Goal: Use online tool/utility: Utilize a website feature to perform a specific function

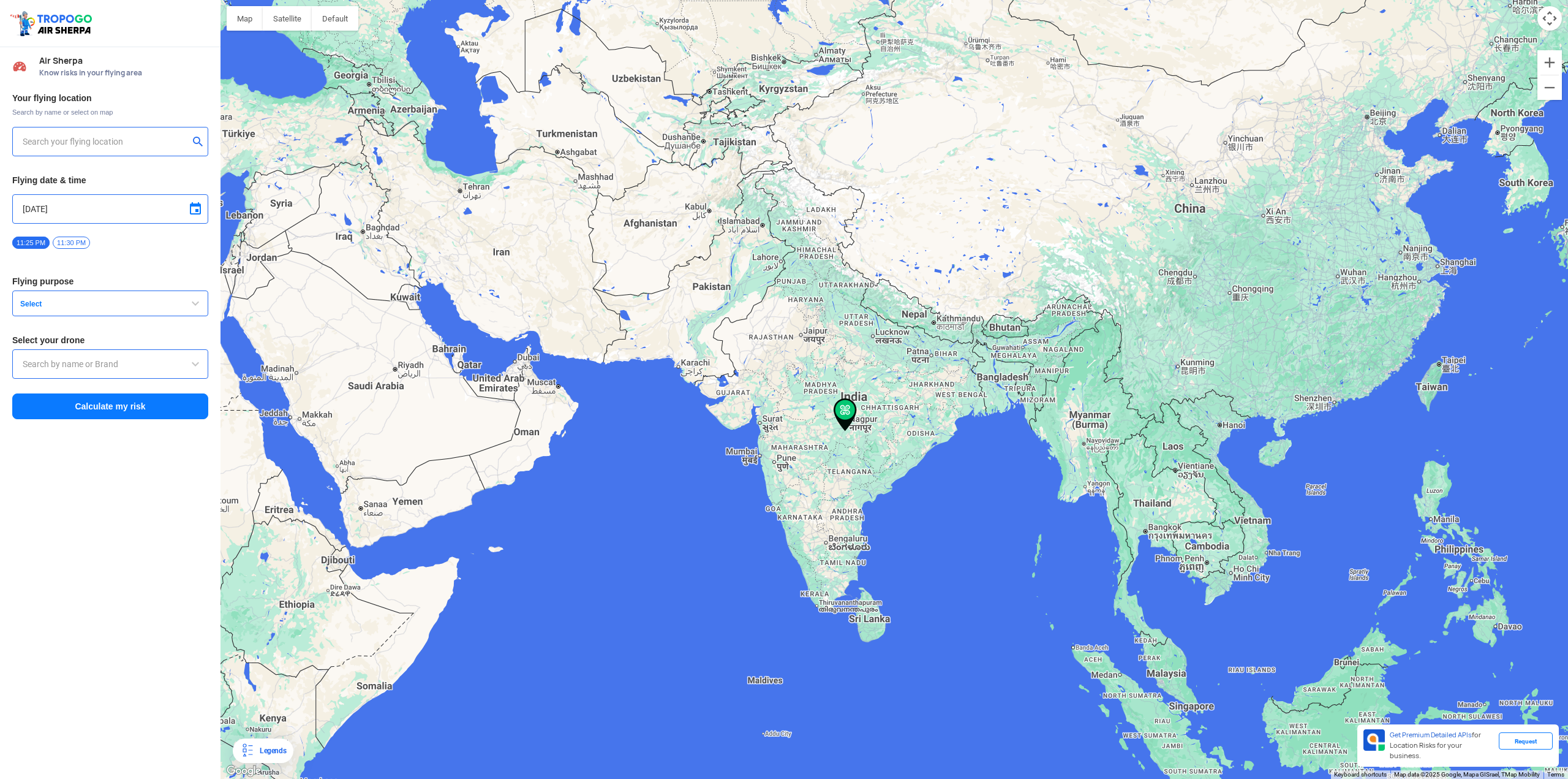
type input "[STREET_ADDRESS]"
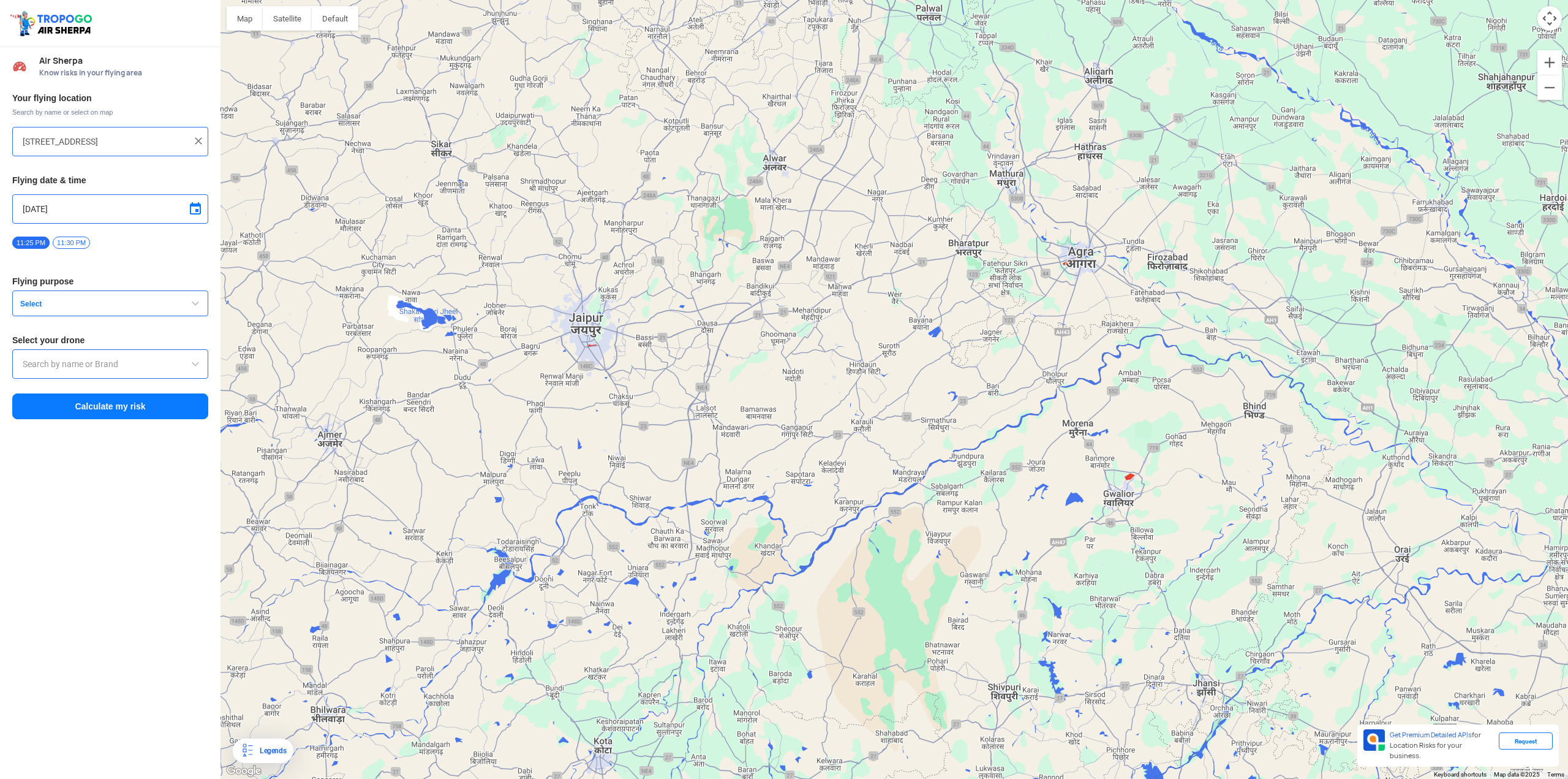
click at [201, 138] on img at bounding box center [199, 141] width 12 height 12
click at [131, 145] on input "text" at bounding box center [106, 142] width 166 height 15
type input "jaipur"
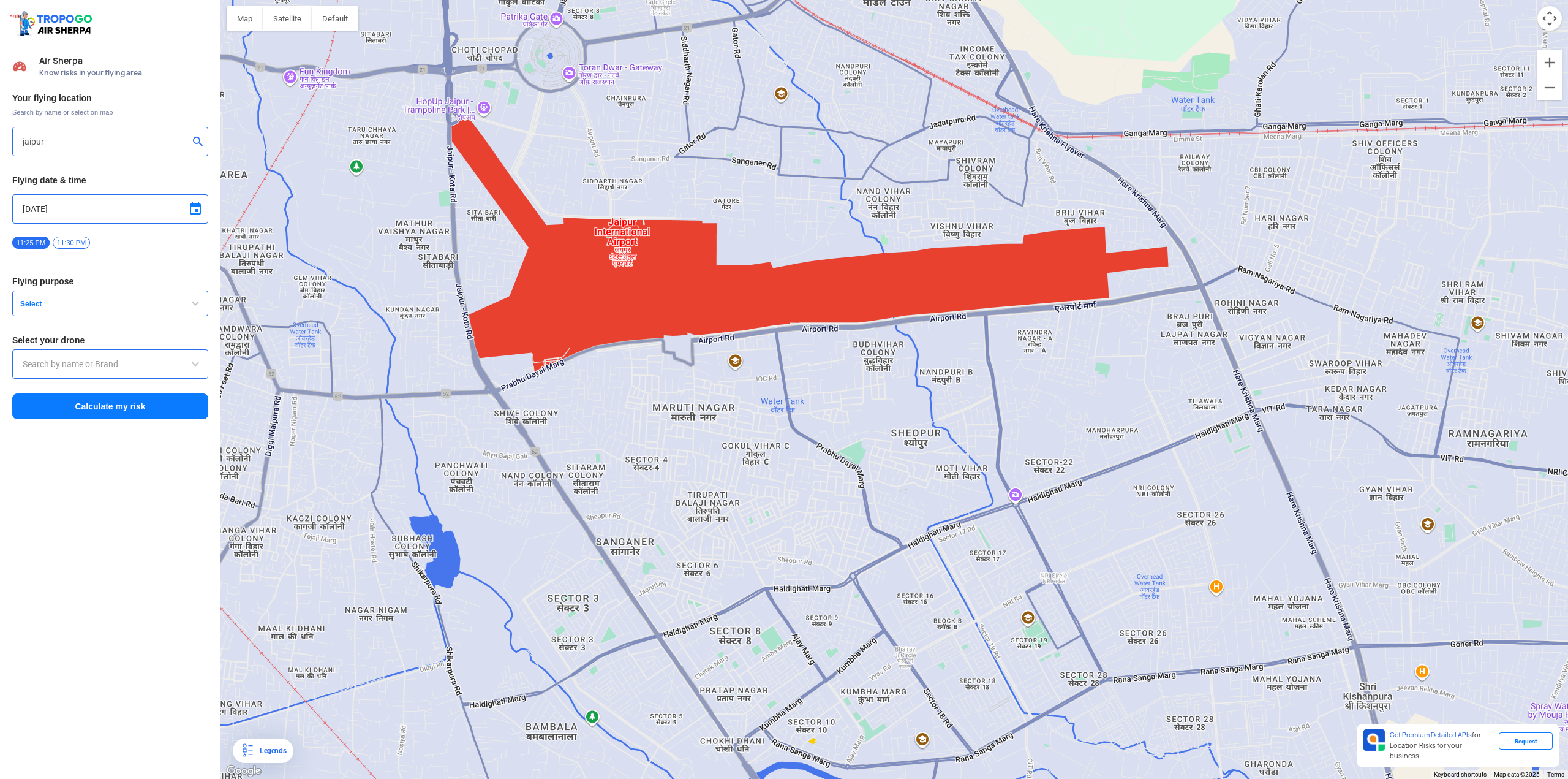
click at [111, 295] on button "Select" at bounding box center [110, 303] width 196 height 26
click at [111, 297] on button "Select" at bounding box center [110, 303] width 196 height 26
click at [100, 354] on div at bounding box center [110, 363] width 196 height 29
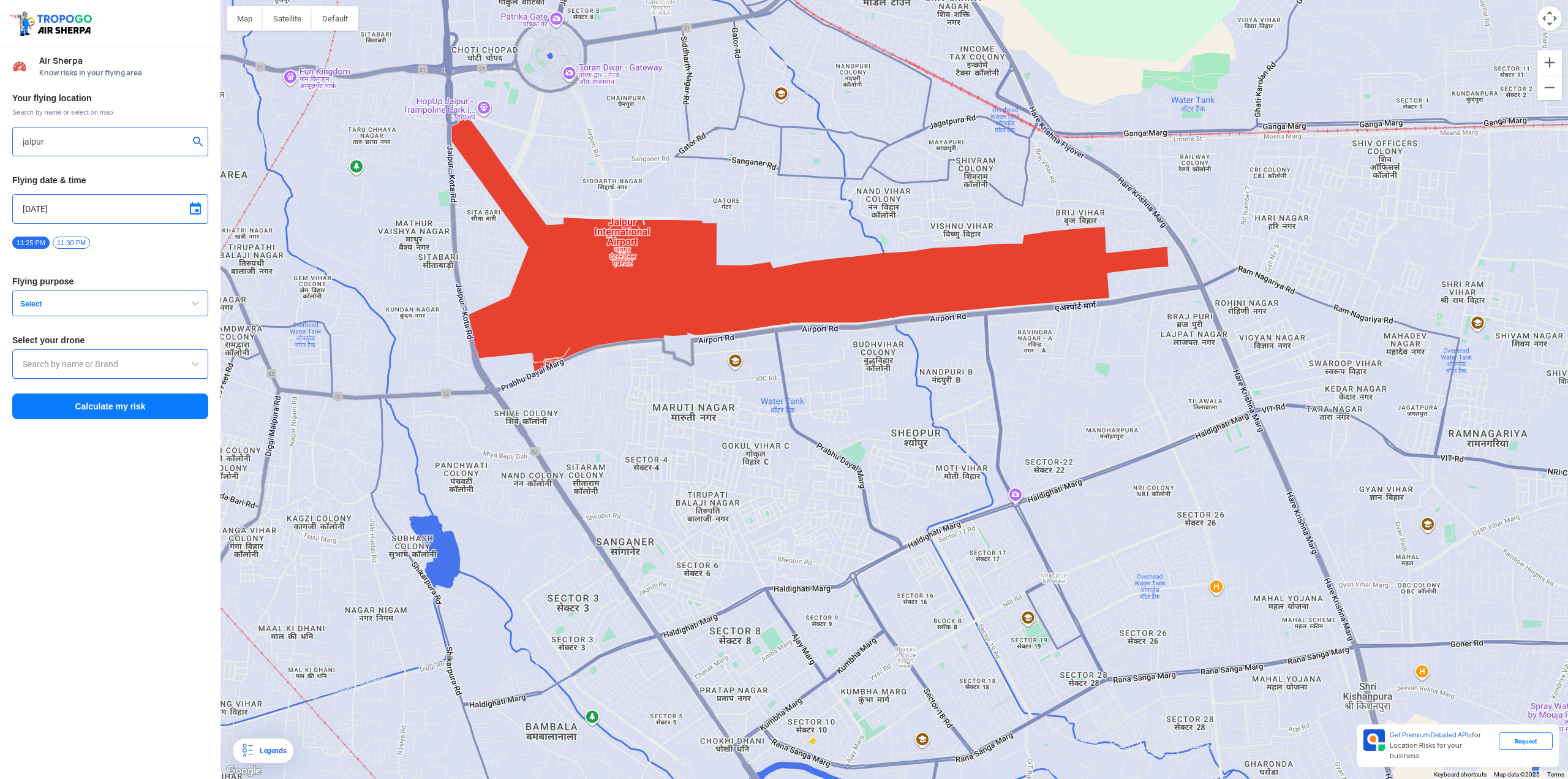
click at [95, 362] on input "text" at bounding box center [110, 364] width 175 height 15
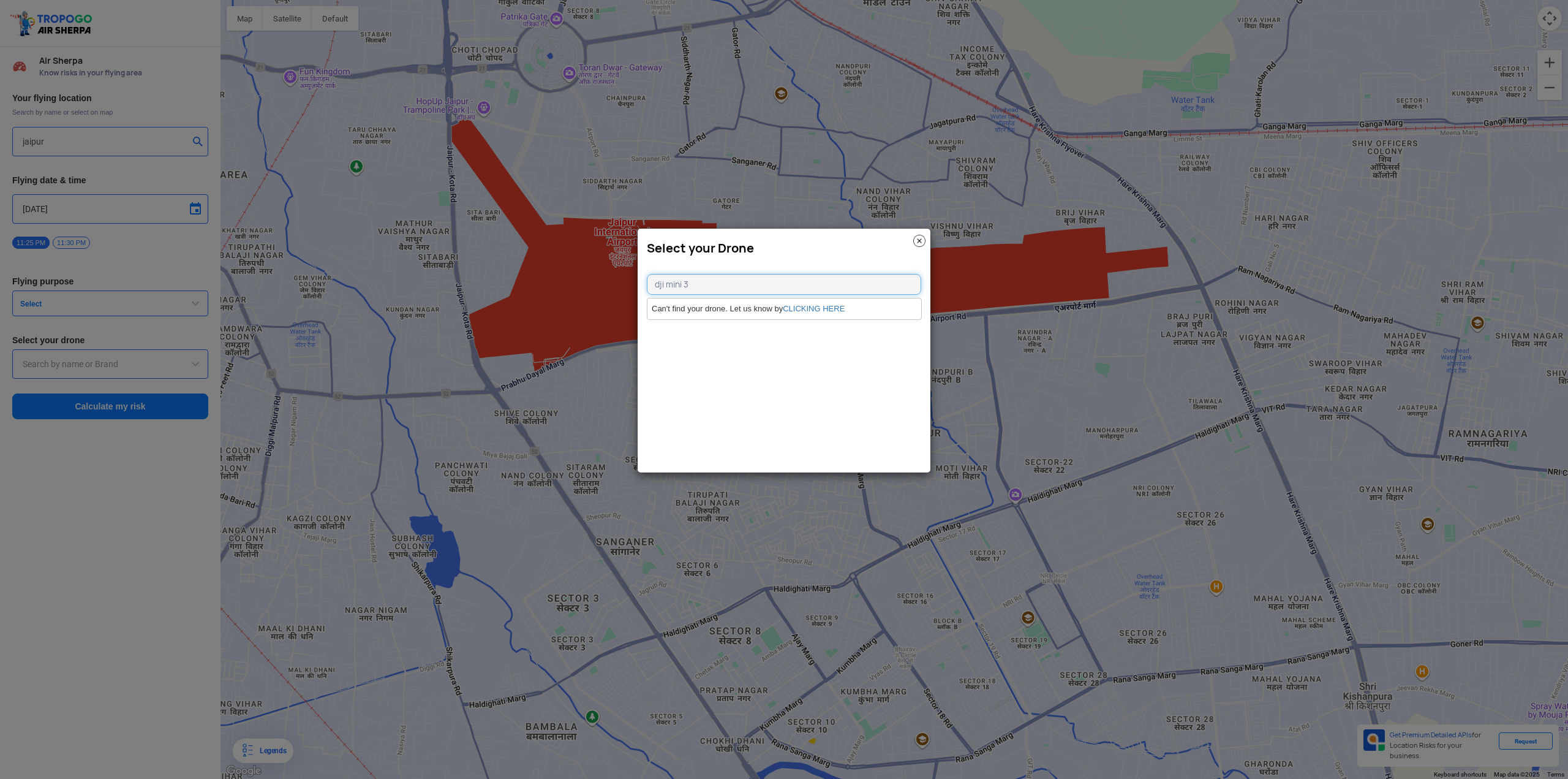
type input "dji mini 3"
